Goal: Transaction & Acquisition: Book appointment/travel/reservation

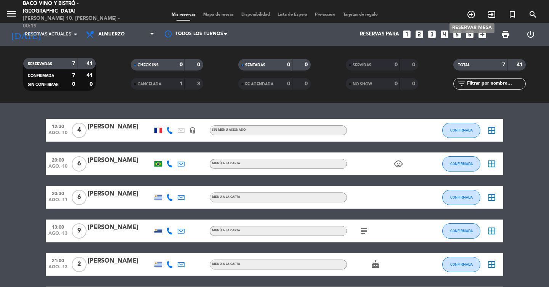
drag, startPoint x: 0, startPoint y: 0, endPoint x: 473, endPoint y: 11, distance: 473.5
click at [473, 11] on icon "add_circle_outline" at bounding box center [470, 14] width 9 height 9
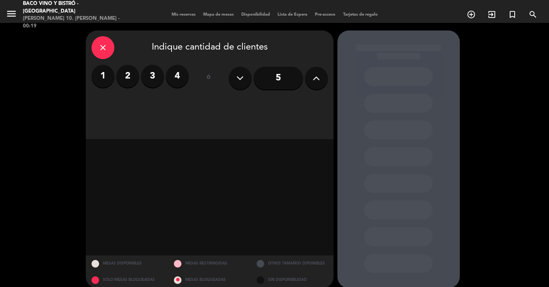
click at [288, 80] on input "5" at bounding box center [278, 78] width 50 height 23
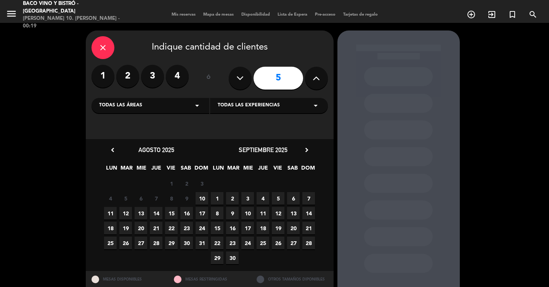
click at [204, 200] on span "10" at bounding box center [202, 198] width 13 height 13
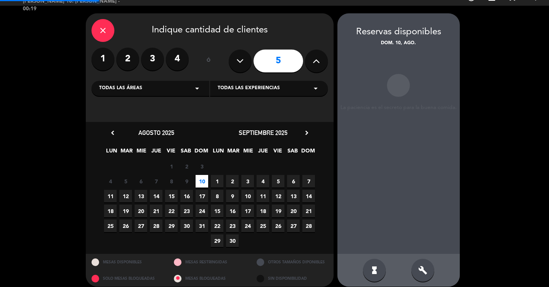
scroll to position [24, 0]
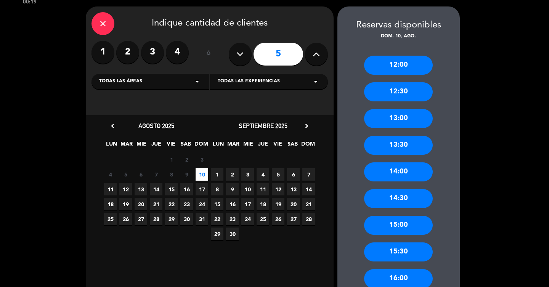
click at [400, 138] on div "13:30" at bounding box center [398, 145] width 69 height 19
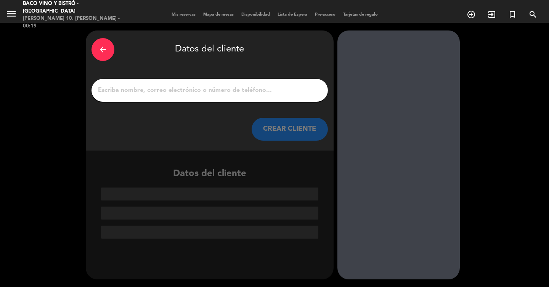
scroll to position [0, 0]
click at [288, 93] on input "1" at bounding box center [209, 90] width 225 height 11
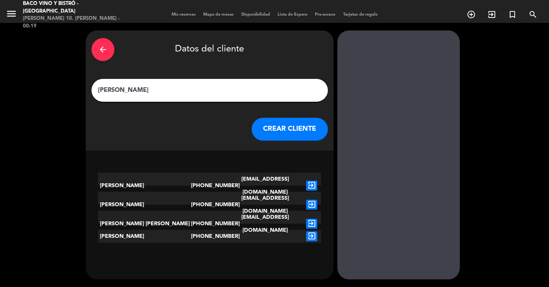
type input "[PERSON_NAME]"
click at [265, 139] on button "CREAR CLIENTE" at bounding box center [290, 129] width 76 height 23
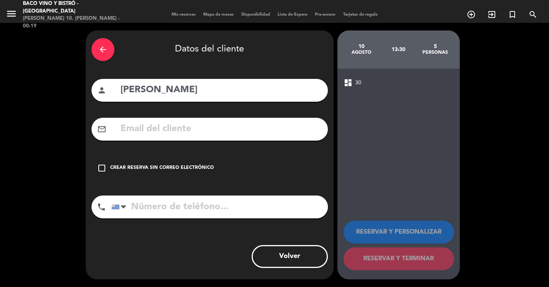
click at [242, 96] on input "[PERSON_NAME]" at bounding box center [221, 90] width 202 height 16
type input "[PERSON_NAME]"
click at [141, 172] on div "check_box_outline_blank Crear reserva sin correo electrónico" at bounding box center [209, 168] width 236 height 23
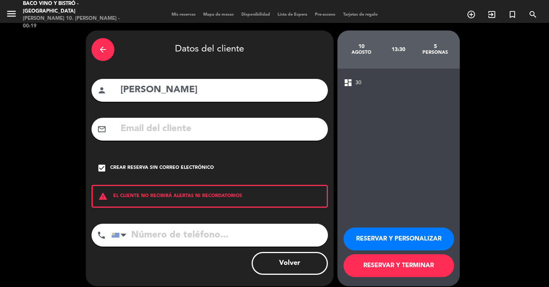
click at [164, 238] on input "tel" at bounding box center [219, 235] width 216 height 23
type input "094445024"
click at [386, 266] on button "RESERVAR Y TERMINAR" at bounding box center [398, 265] width 111 height 23
